Goal: Check status: Check status

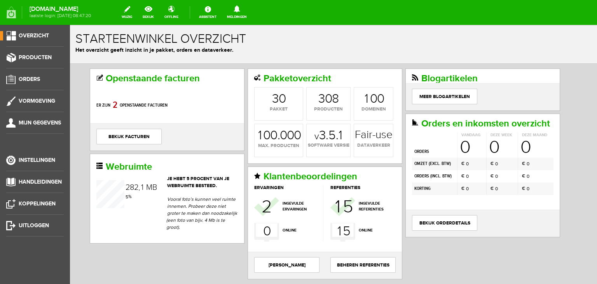
click at [179, 68] on div "Openstaande facturen Er zijn 8 0 1 2 openstaande facturen bekijk facturen Pakke…" at bounding box center [333, 200] width 527 height 273
click at [25, 80] on span "Orders" at bounding box center [29, 79] width 21 height 7
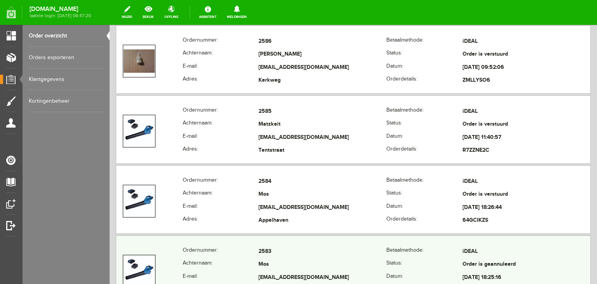
scroll to position [233, 0]
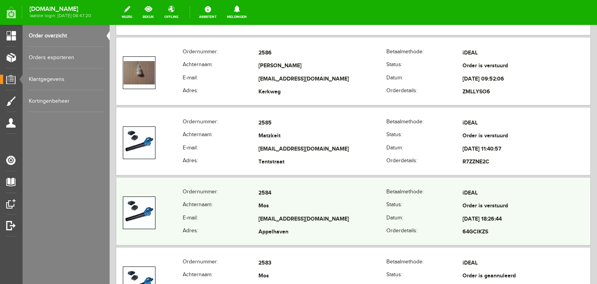
click at [135, 210] on img at bounding box center [139, 212] width 31 height 31
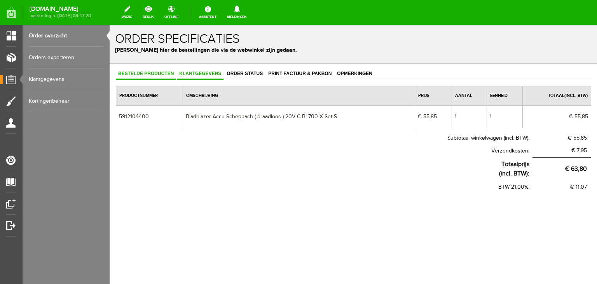
click at [188, 72] on span "Klantgegevens" at bounding box center [200, 73] width 47 height 5
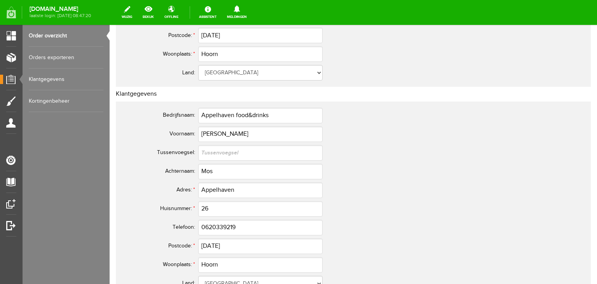
scroll to position [272, 0]
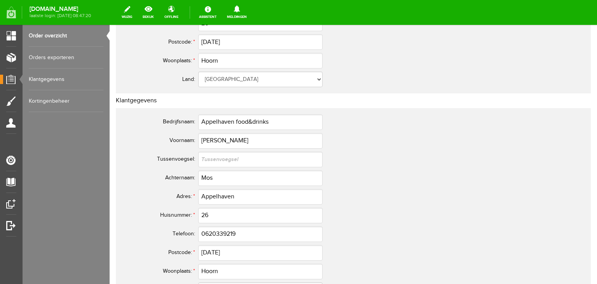
drag, startPoint x: 529, startPoint y: 119, endPoint x: 597, endPoint y: 50, distance: 97.4
drag, startPoint x: 597, startPoint y: 50, endPoint x: 379, endPoint y: 69, distance: 218.6
click at [379, 69] on td "Hoorn" at bounding box center [346, 60] width 296 height 19
